Goal: Task Accomplishment & Management: Use online tool/utility

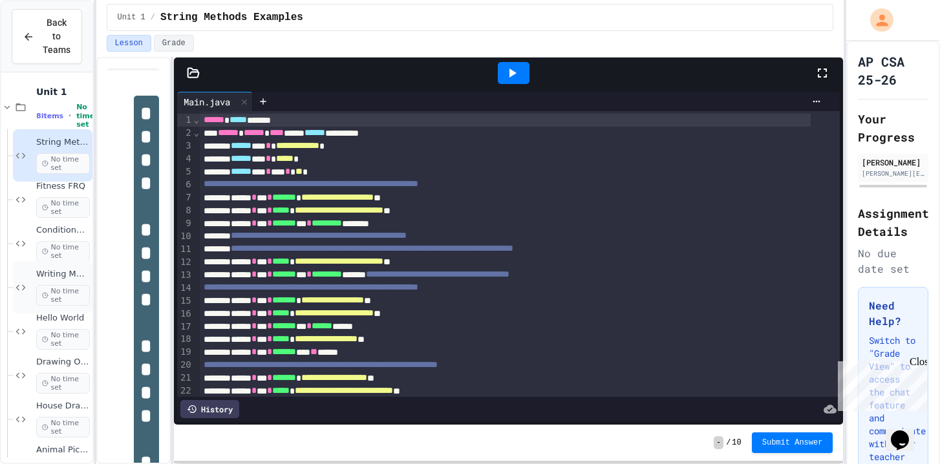
scroll to position [50, 0]
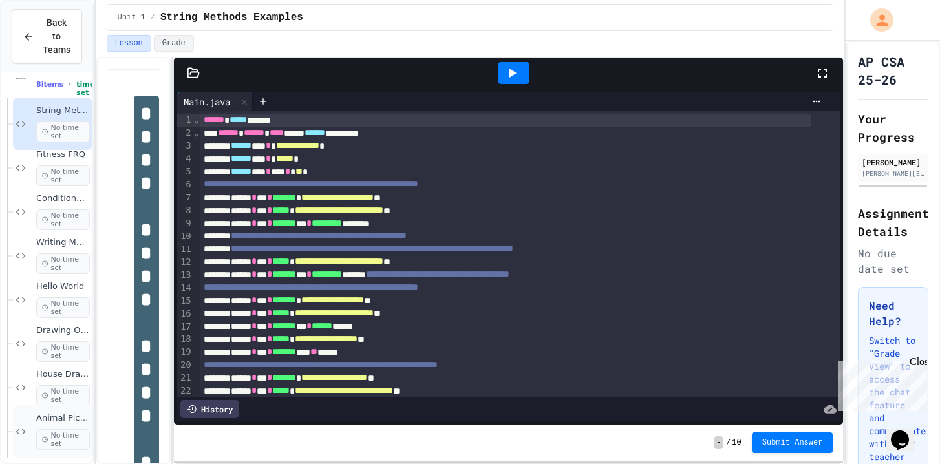
click at [57, 413] on div "Animal Picture Project No time set" at bounding box center [63, 431] width 54 height 37
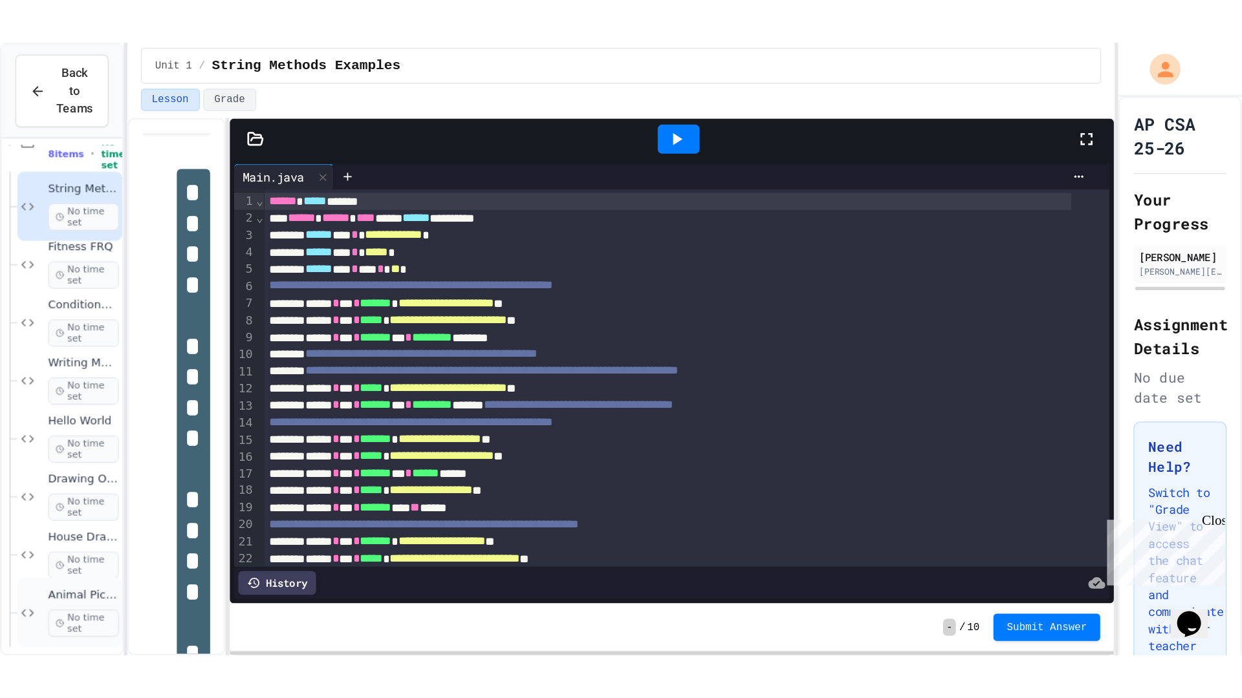
scroll to position [16, 0]
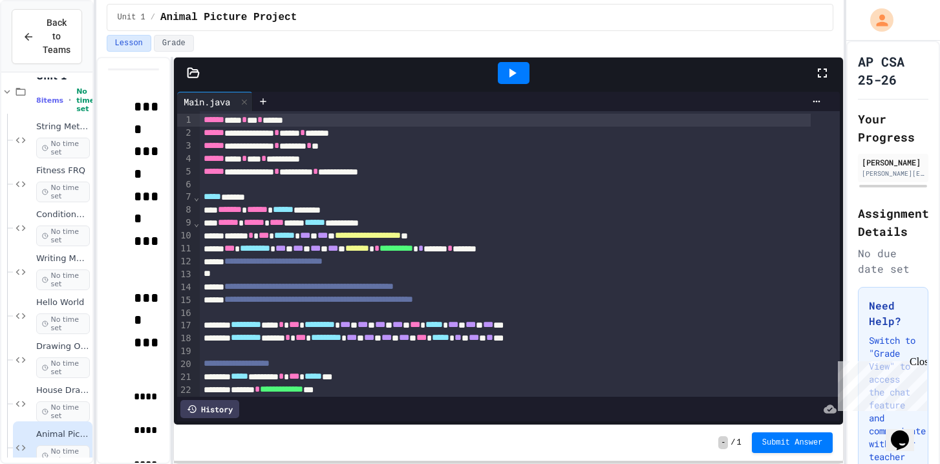
click at [824, 74] on icon at bounding box center [823, 73] width 16 height 16
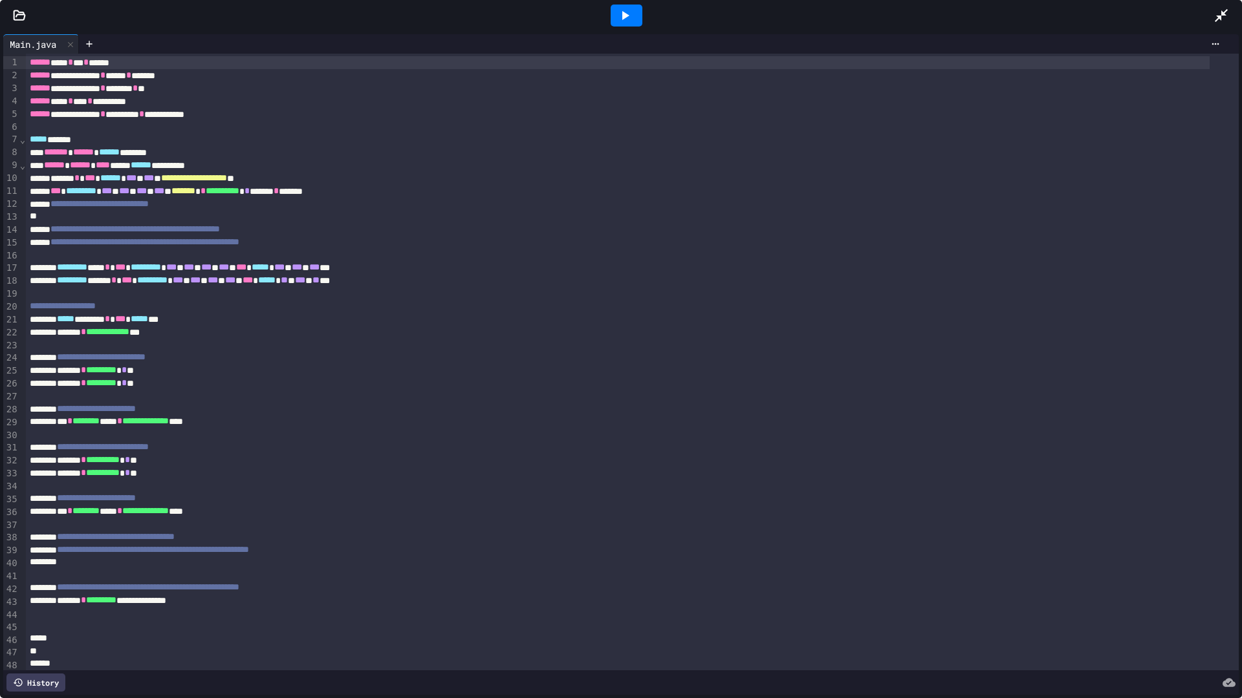
click at [25, 16] on icon at bounding box center [19, 15] width 13 height 13
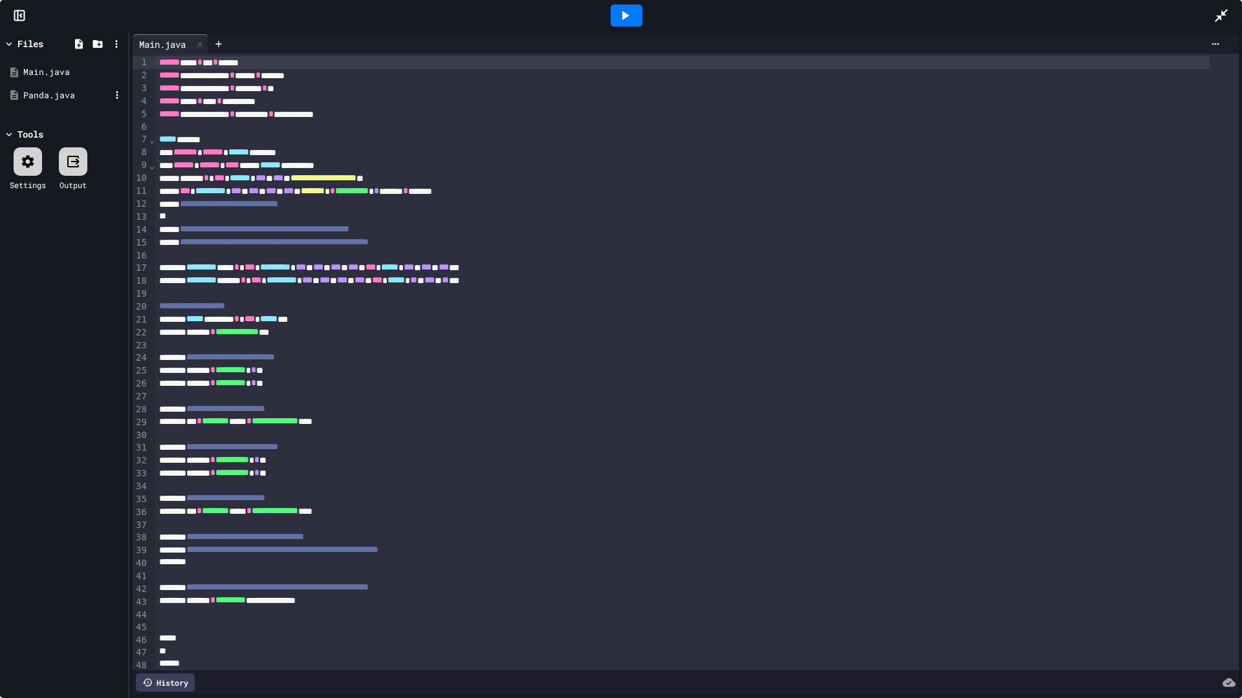
click at [45, 92] on div "Panda.java" at bounding box center [66, 95] width 87 height 13
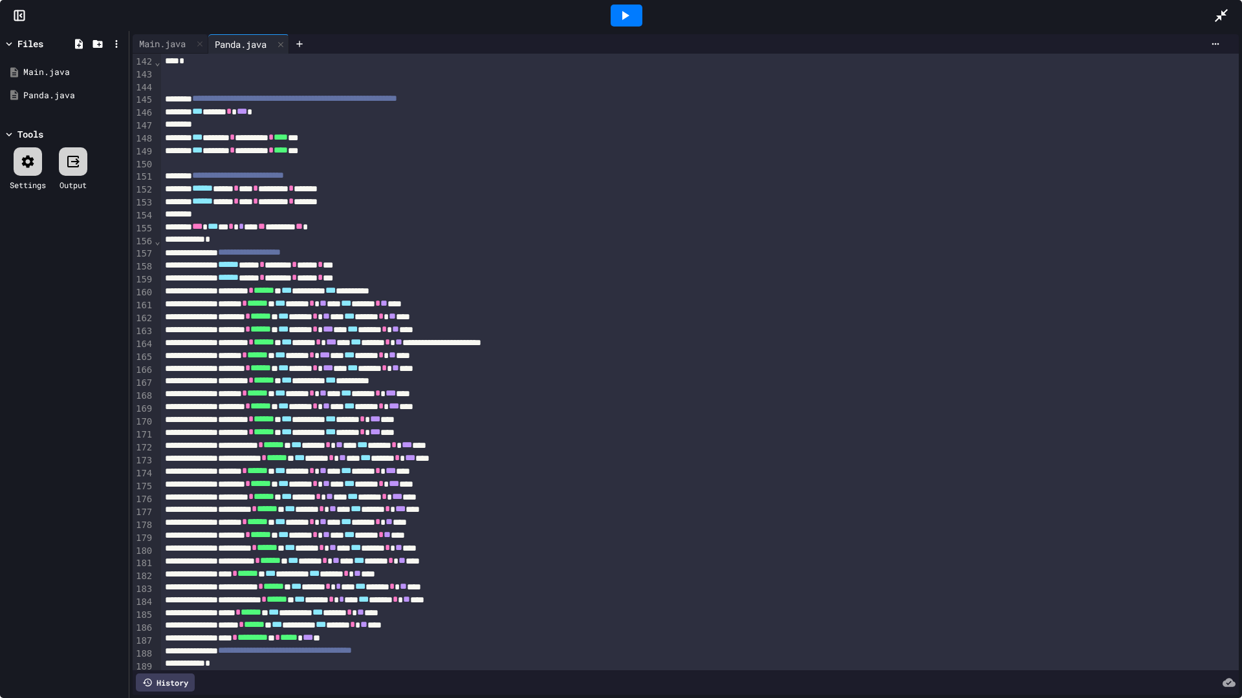
scroll to position [1806, 0]
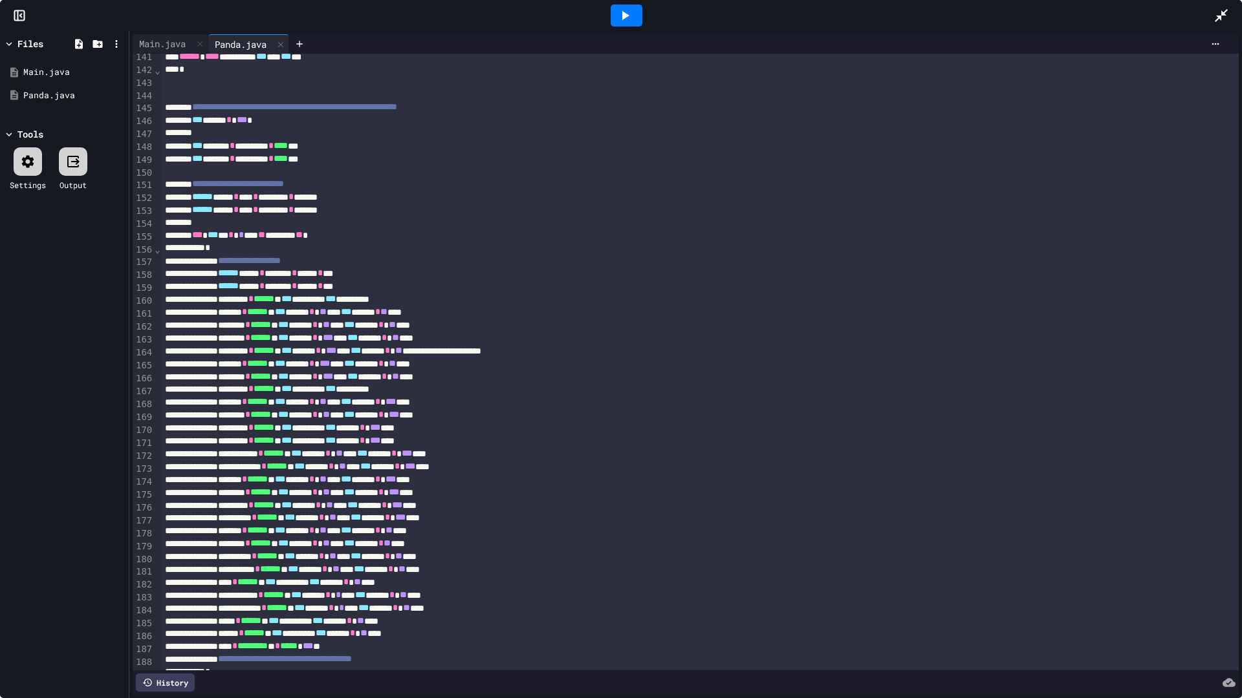
click at [295, 89] on div at bounding box center [699, 95] width 1077 height 13
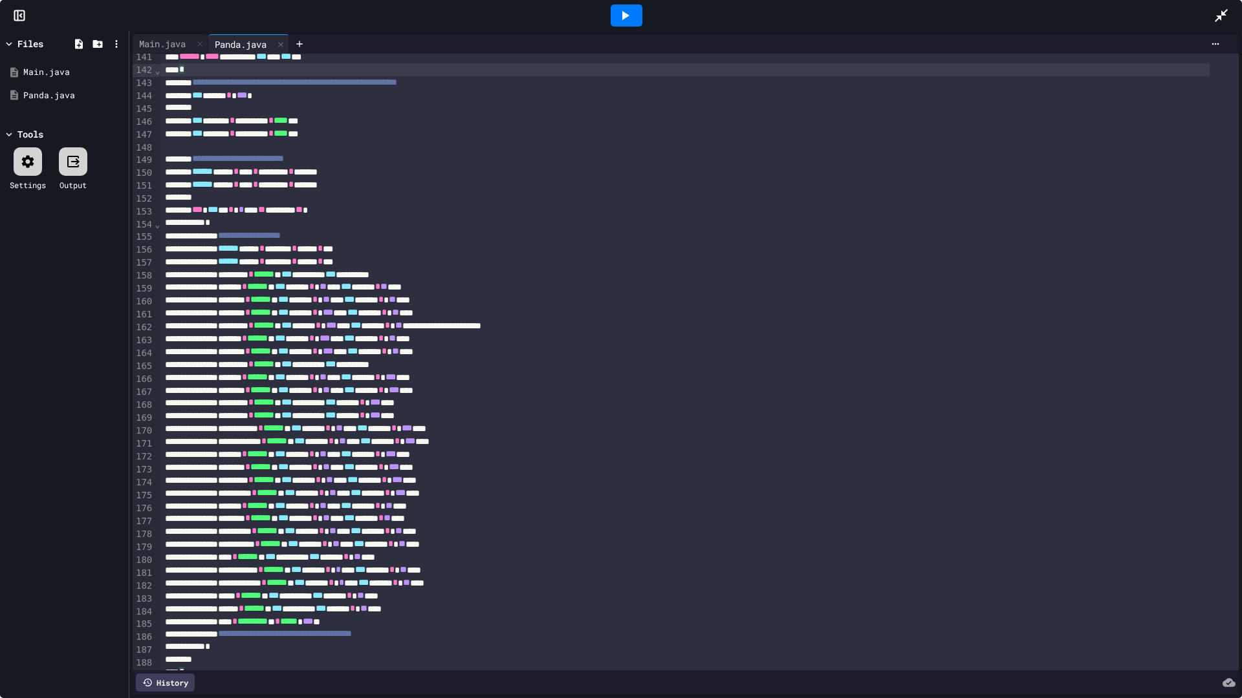
scroll to position [1808, 0]
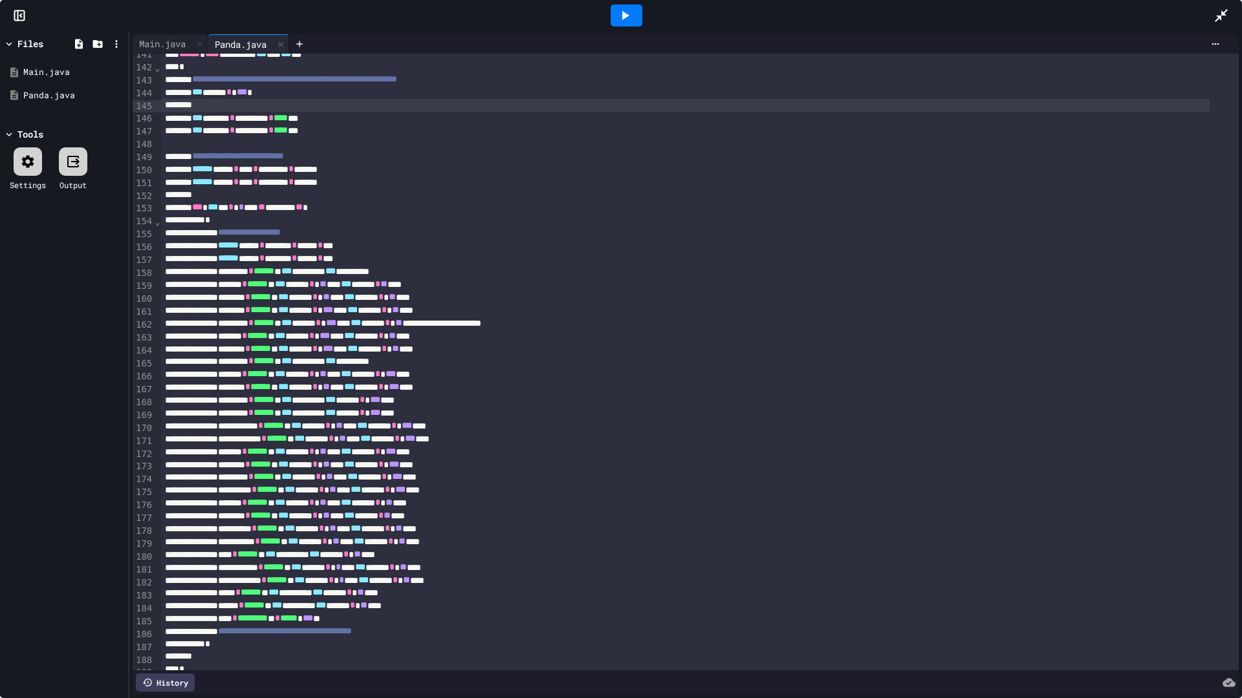
click at [268, 109] on div at bounding box center [685, 105] width 1048 height 13
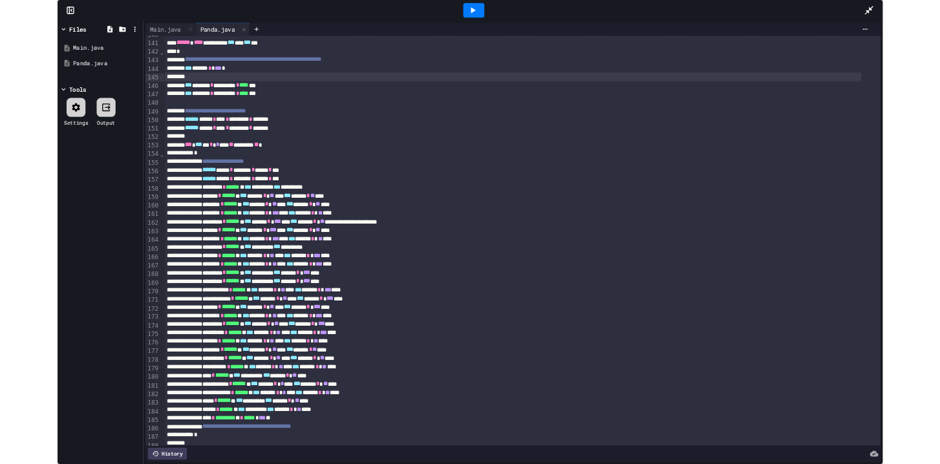
scroll to position [1794, 0]
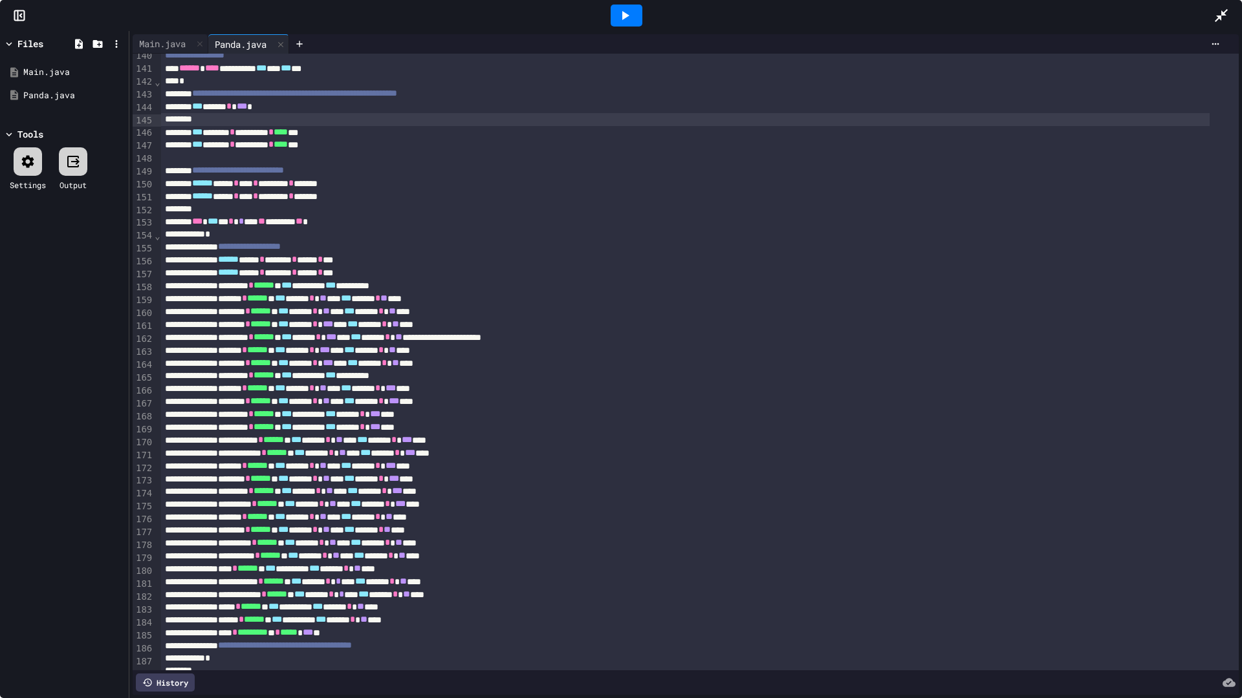
click at [940, 19] on icon at bounding box center [1221, 16] width 16 height 16
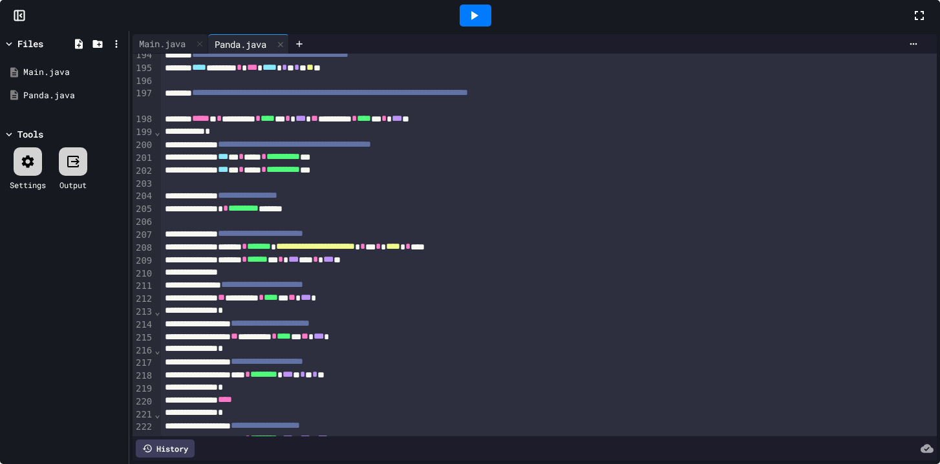
scroll to position [2487, 0]
